Goal: Task Accomplishment & Management: Manage account settings

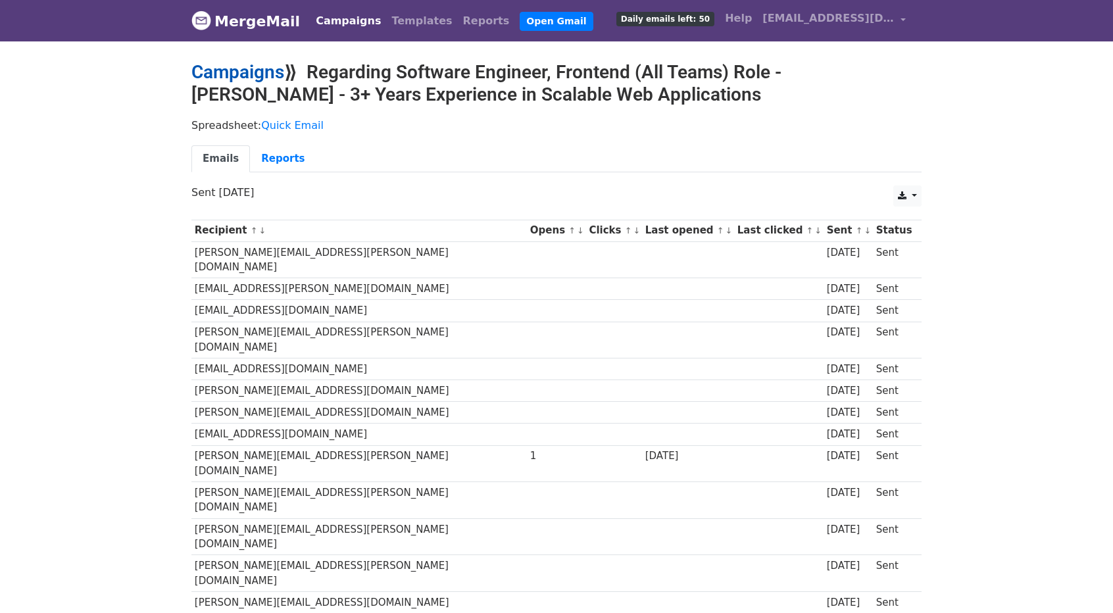
click at [245, 65] on link "Campaigns" at bounding box center [237, 72] width 93 height 22
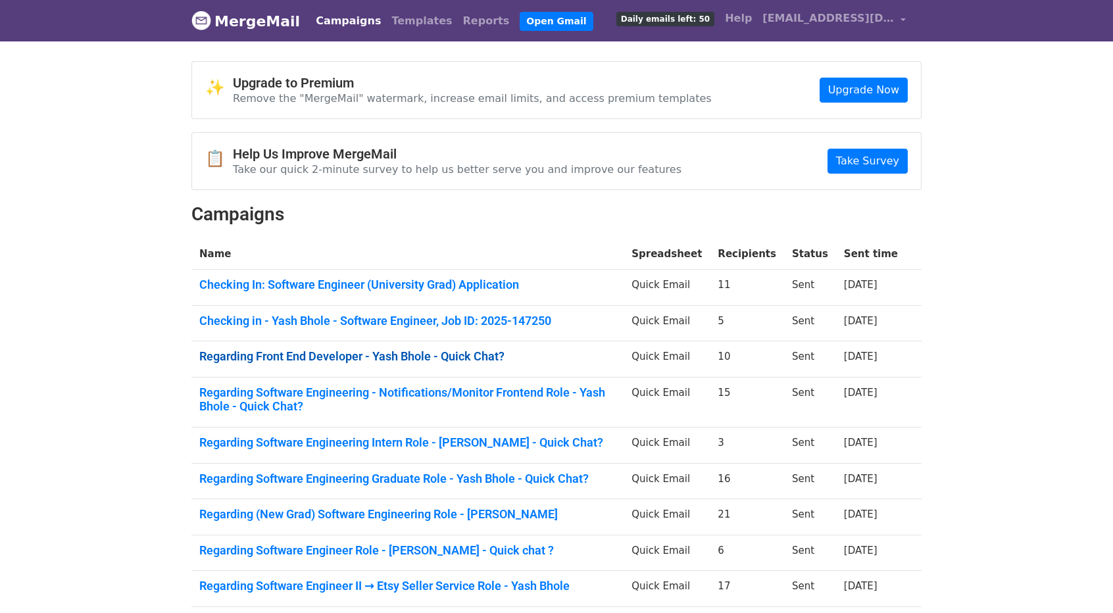
click at [424, 352] on link "Regarding Front End Developer - Yash Bhole - Quick Chat?" at bounding box center [407, 356] width 416 height 14
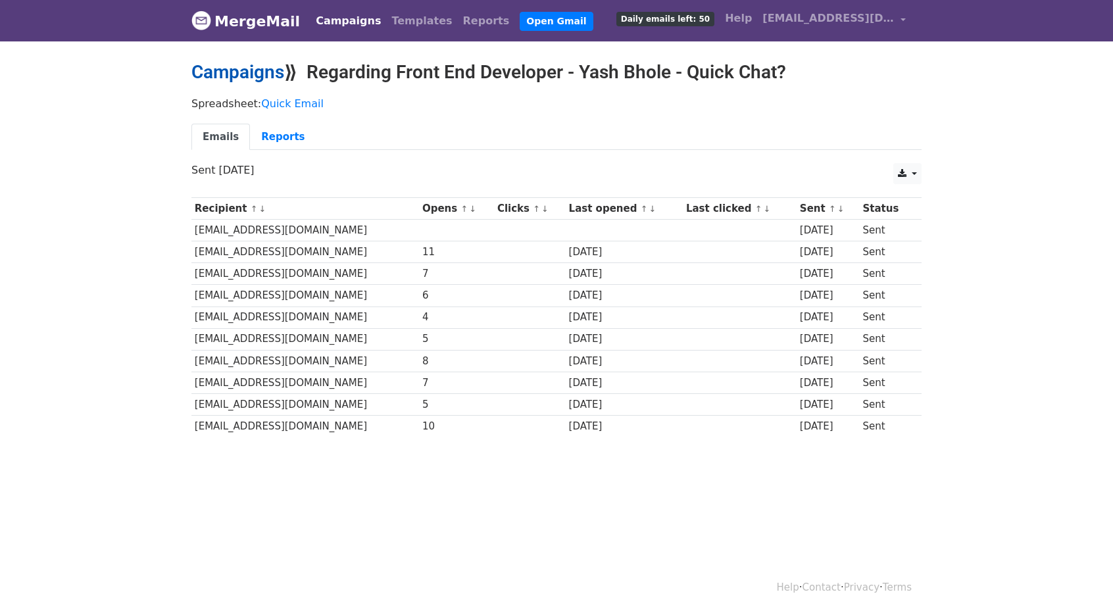
click at [231, 74] on link "Campaigns" at bounding box center [237, 72] width 93 height 22
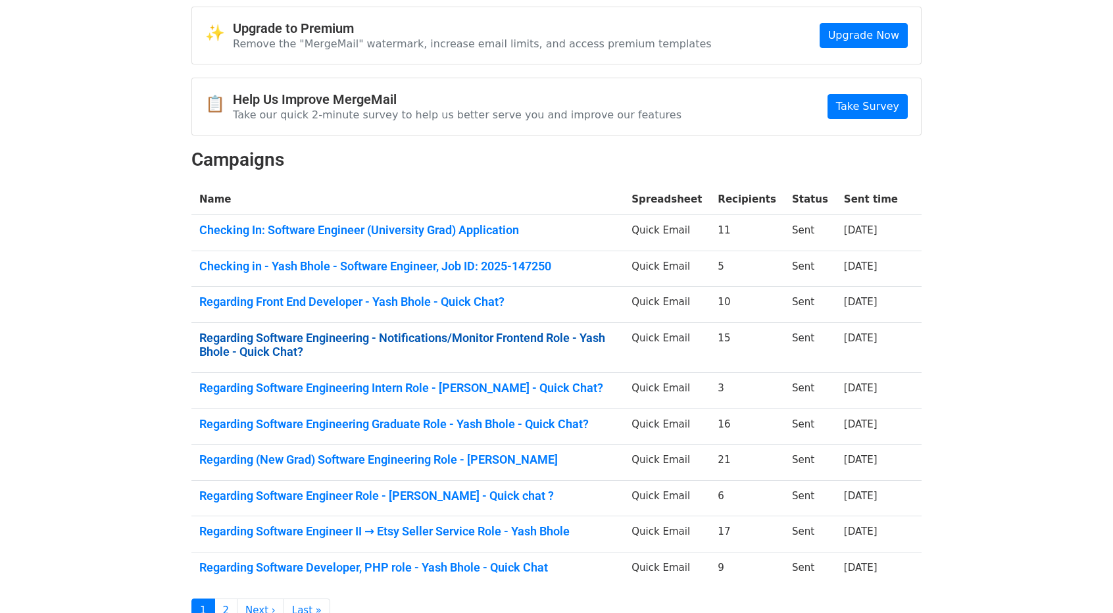
scroll to position [55, 0]
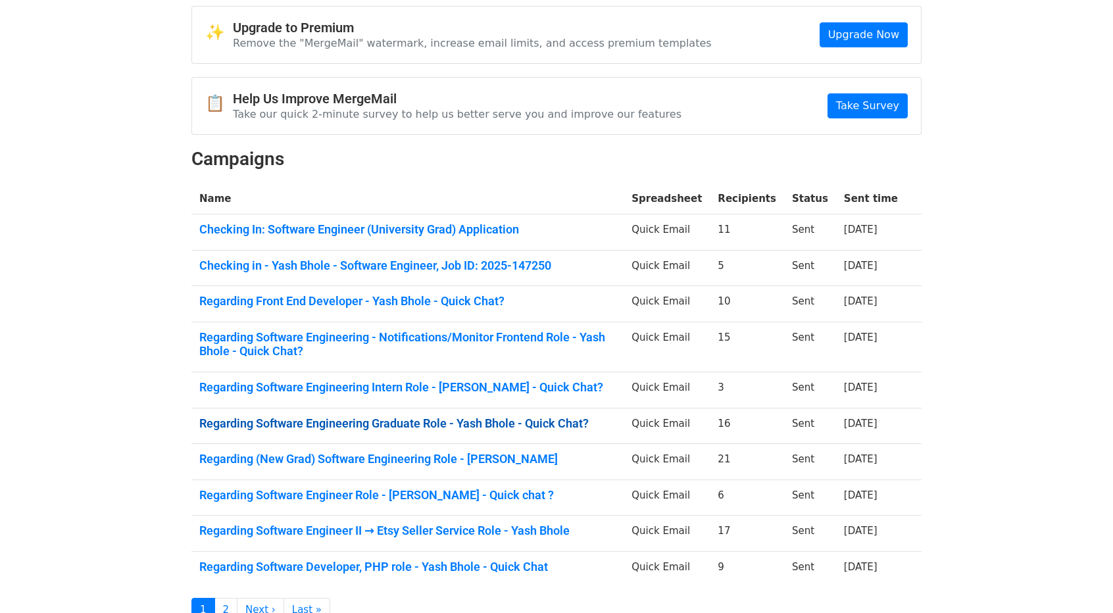
click at [356, 419] on link "Regarding Software Engineering Graduate Role - Yash Bhole - Quick Chat?" at bounding box center [407, 423] width 416 height 14
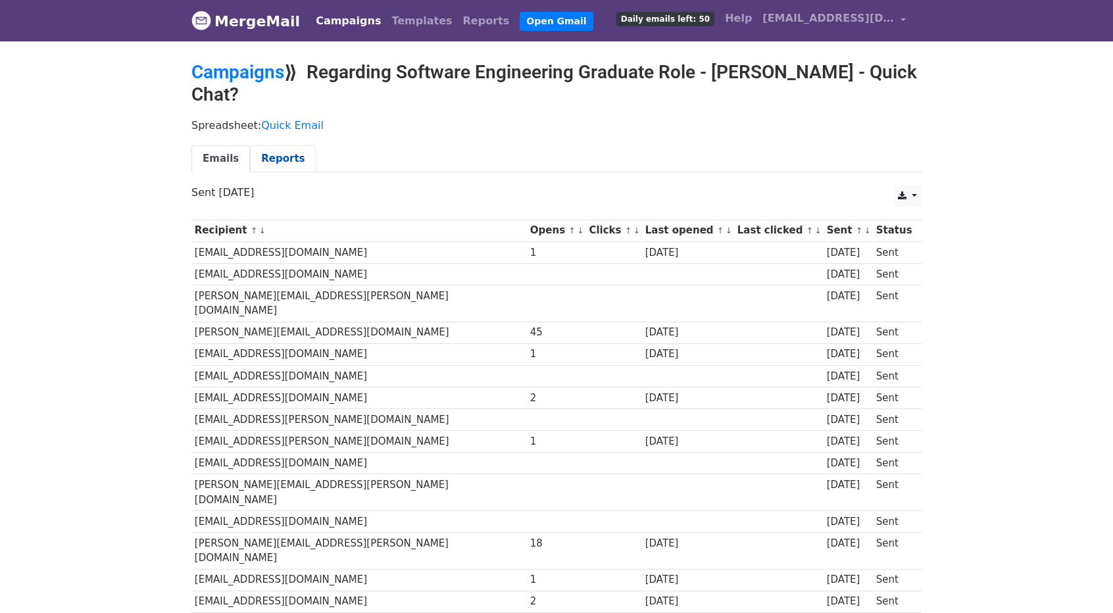
click at [258, 149] on link "Reports" at bounding box center [283, 158] width 66 height 27
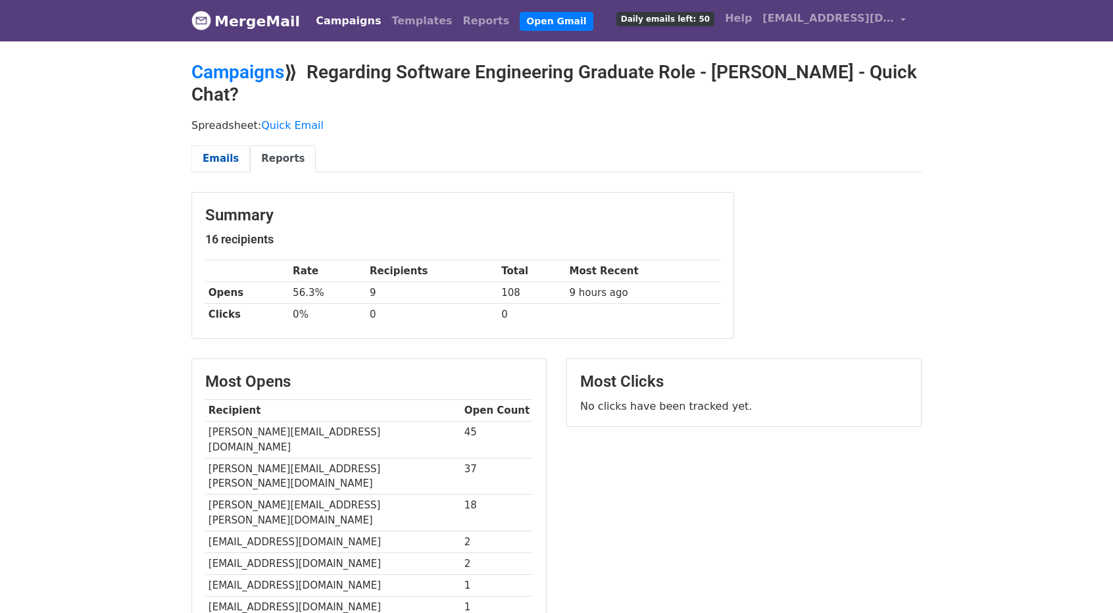
click at [216, 155] on link "Emails" at bounding box center [220, 158] width 59 height 27
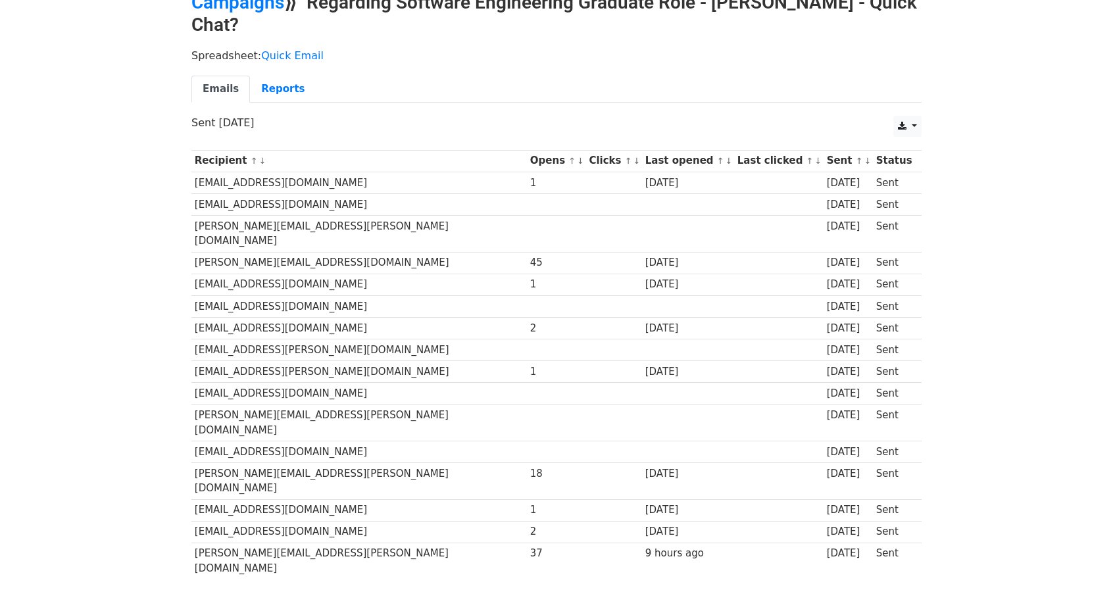
scroll to position [87, 0]
